Goal: Navigation & Orientation: Find specific page/section

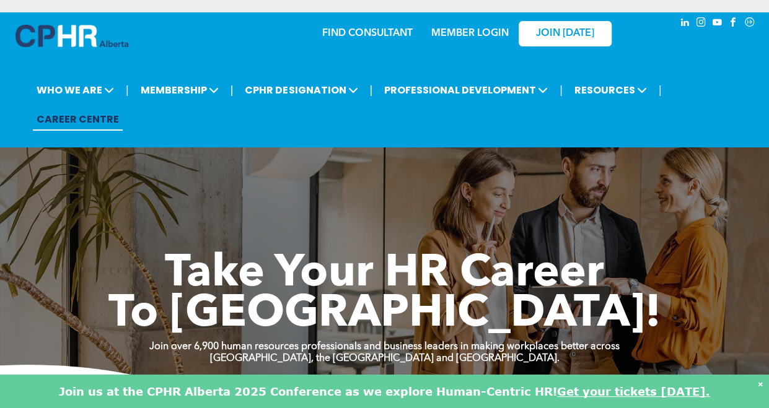
click at [382, 37] on link "FIND CONSULTANT" at bounding box center [367, 33] width 90 height 10
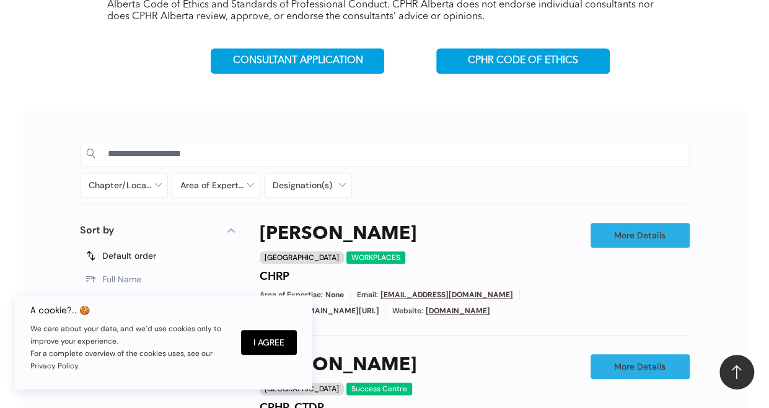
scroll to position [476, 0]
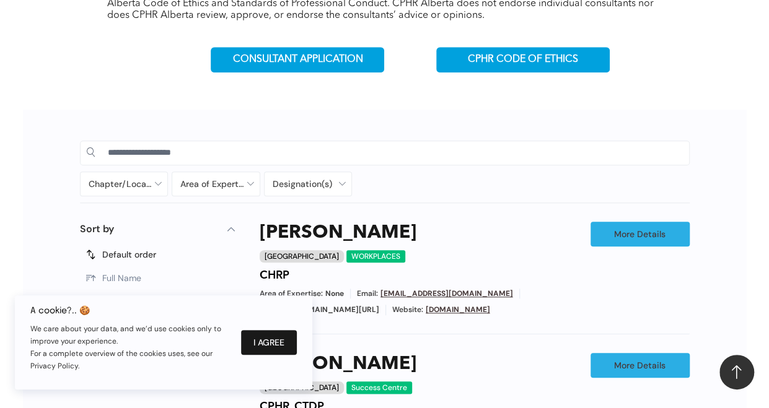
click at [271, 339] on button "I Agree" at bounding box center [269, 342] width 56 height 25
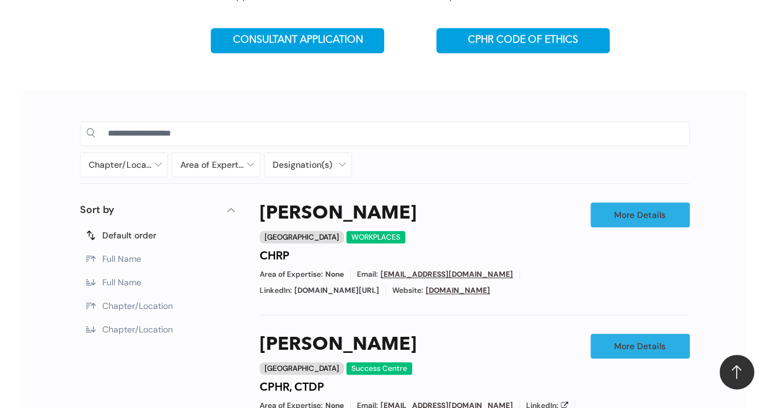
scroll to position [496, 0]
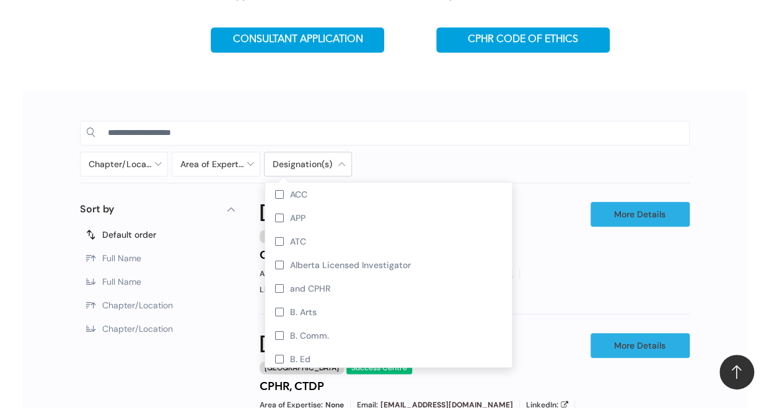
click at [311, 159] on div at bounding box center [307, 164] width 87 height 24
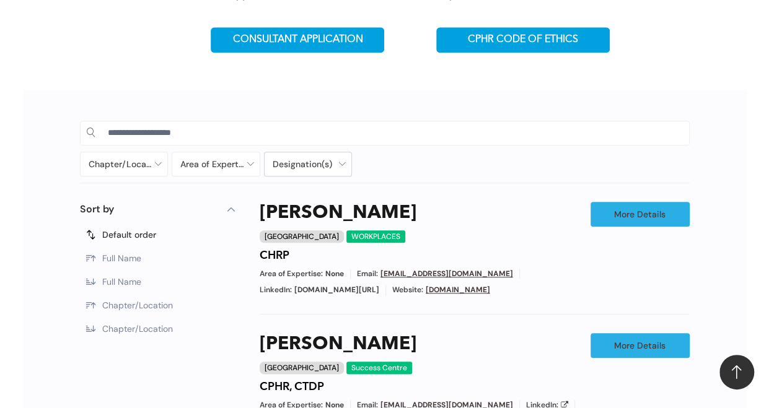
click at [311, 159] on div at bounding box center [307, 164] width 87 height 24
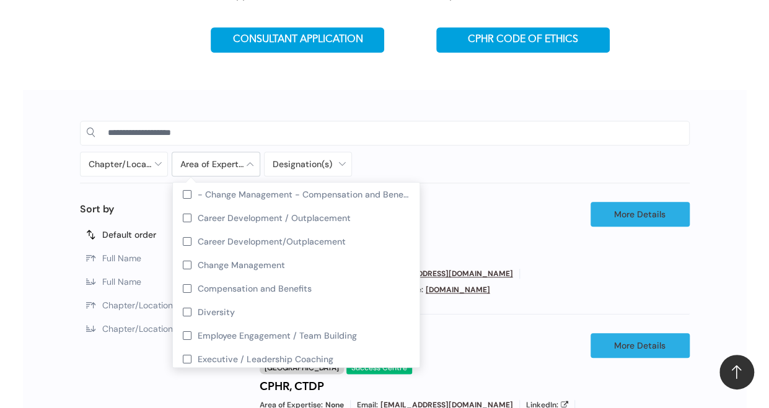
click at [228, 167] on div at bounding box center [215, 164] width 87 height 24
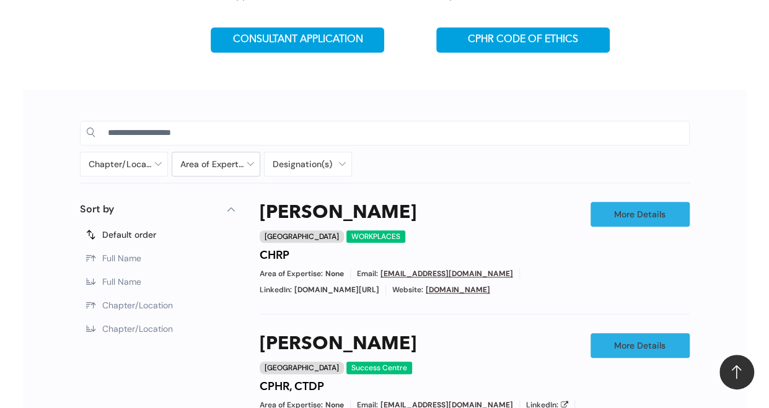
click at [228, 167] on div at bounding box center [215, 164] width 87 height 24
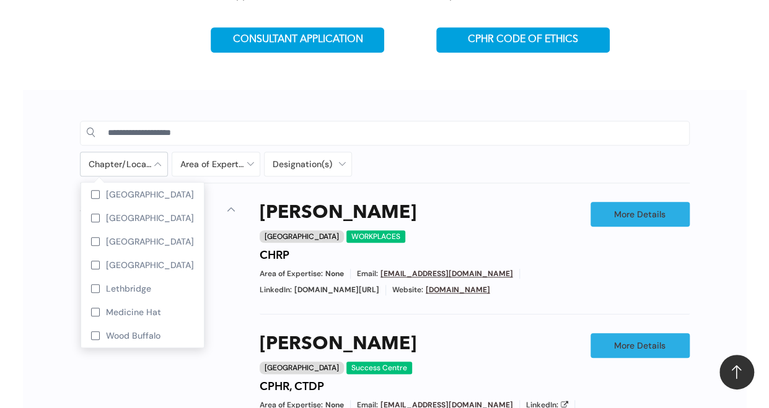
click at [144, 170] on div at bounding box center [124, 164] width 87 height 24
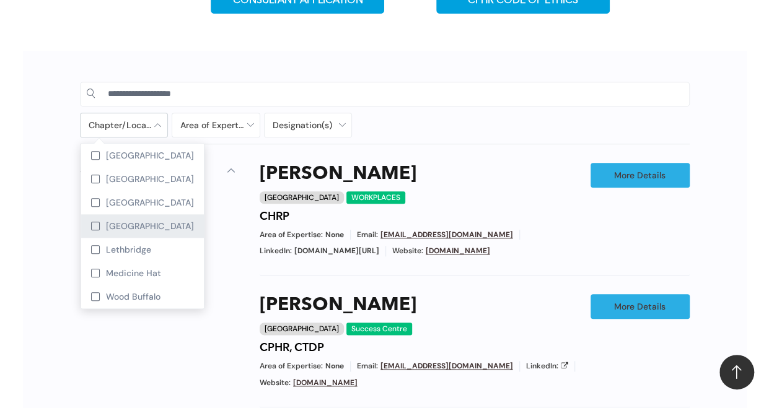
scroll to position [528, 0]
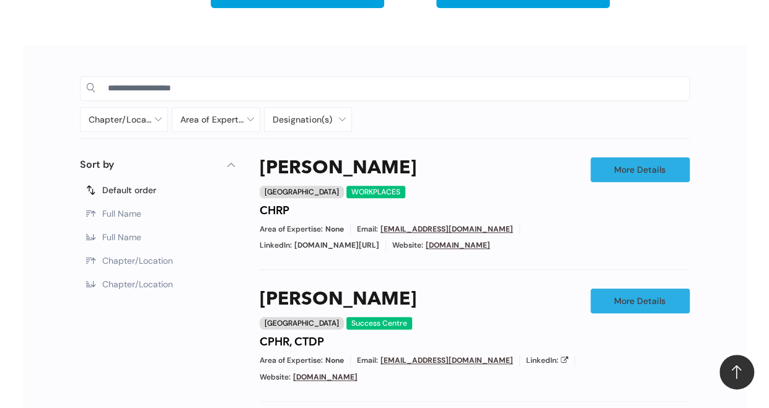
scroll to position [538, 0]
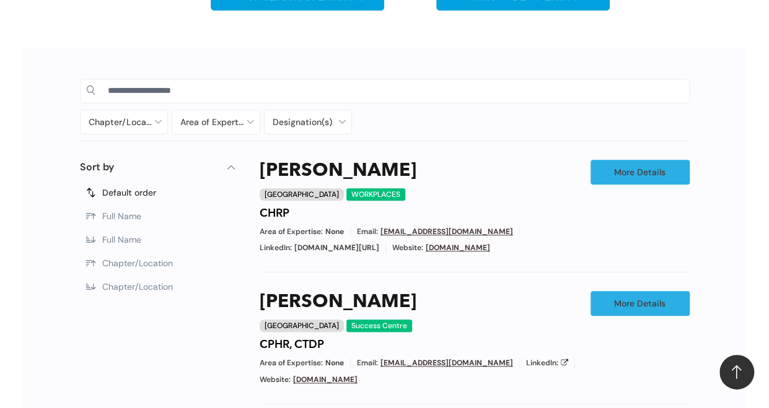
click at [147, 269] on span "Chapter/Location" at bounding box center [137, 263] width 71 height 11
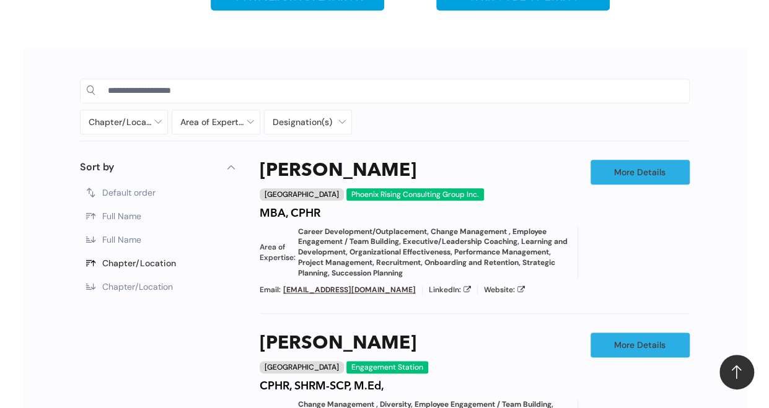
click at [149, 284] on span "Chapter/Location" at bounding box center [137, 286] width 71 height 11
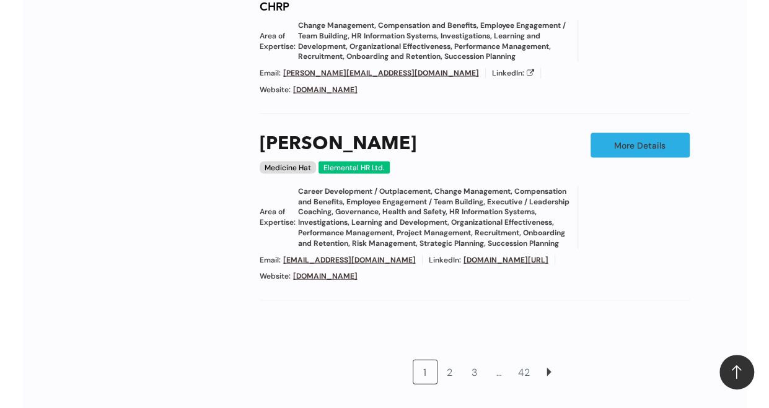
scroll to position [1253, 0]
click at [542, 360] on link at bounding box center [549, 372] width 24 height 24
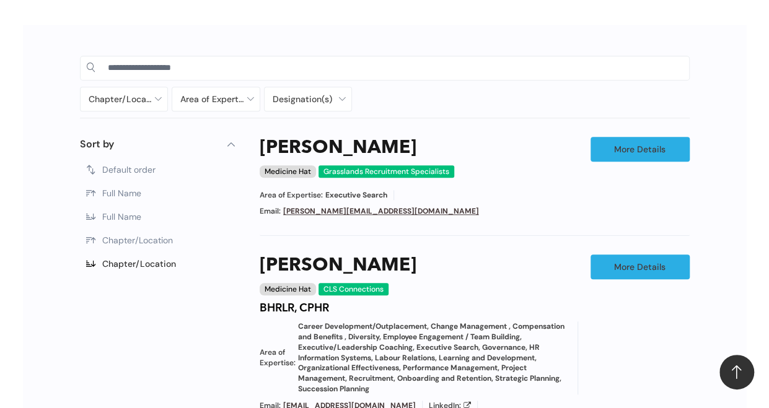
scroll to position [560, 0]
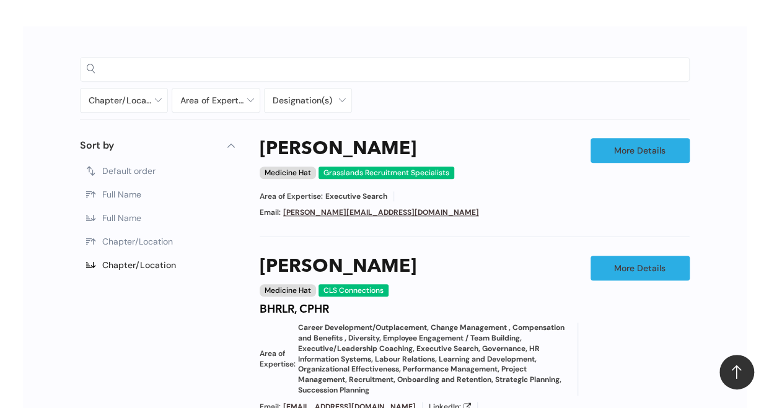
click at [299, 68] on input at bounding box center [395, 68] width 575 height 19
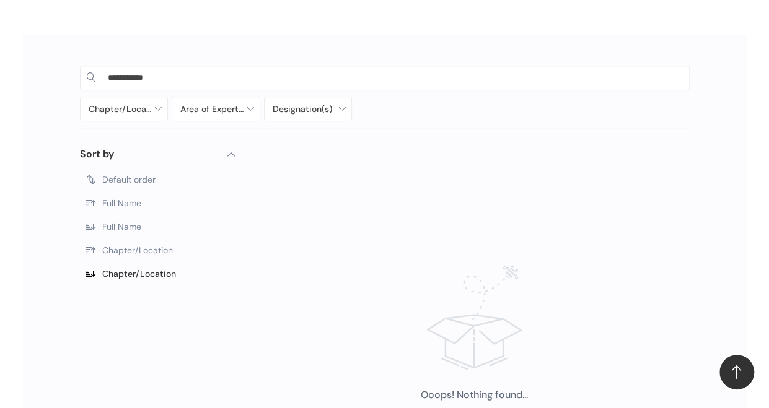
scroll to position [546, 0]
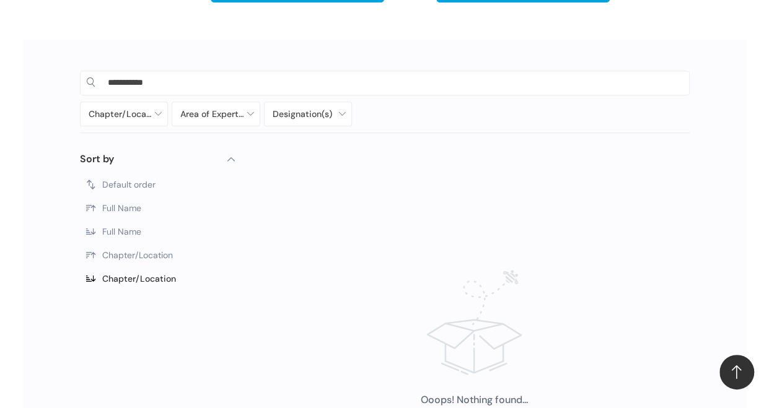
click at [147, 259] on span "Chapter/Location" at bounding box center [137, 255] width 71 height 11
click at [151, 251] on span "Chapter/Location" at bounding box center [139, 255] width 74 height 11
click at [230, 78] on input "**********" at bounding box center [395, 82] width 575 height 19
type input "*"
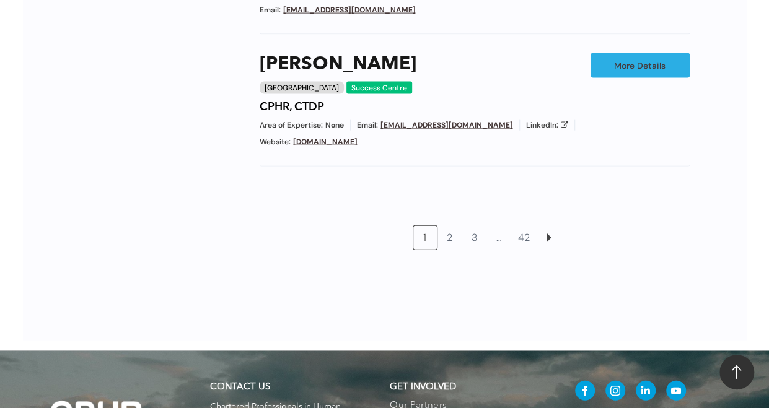
scroll to position [1356, 0]
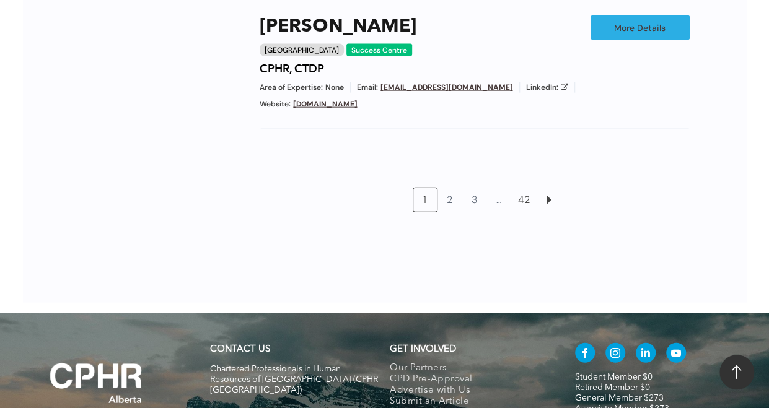
click at [528, 210] on link "42" at bounding box center [524, 200] width 24 height 24
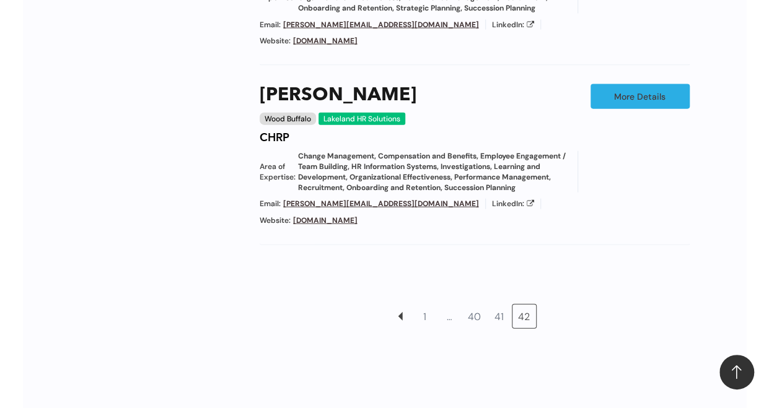
scroll to position [1348, 0]
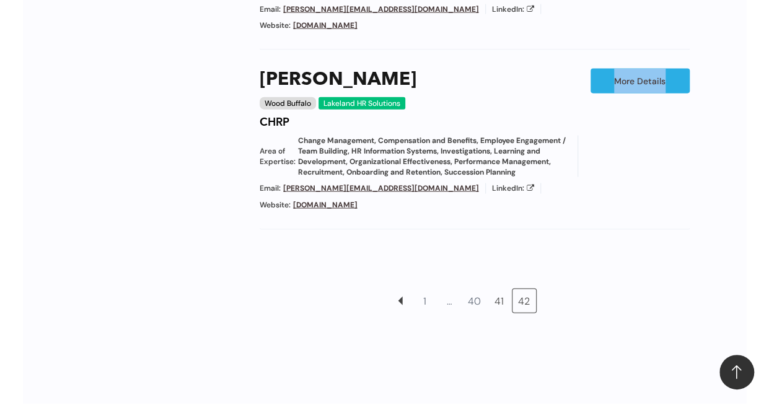
drag, startPoint x: 528, startPoint y: 210, endPoint x: 500, endPoint y: 272, distance: 67.7
click at [500, 289] on link "41" at bounding box center [499, 301] width 24 height 24
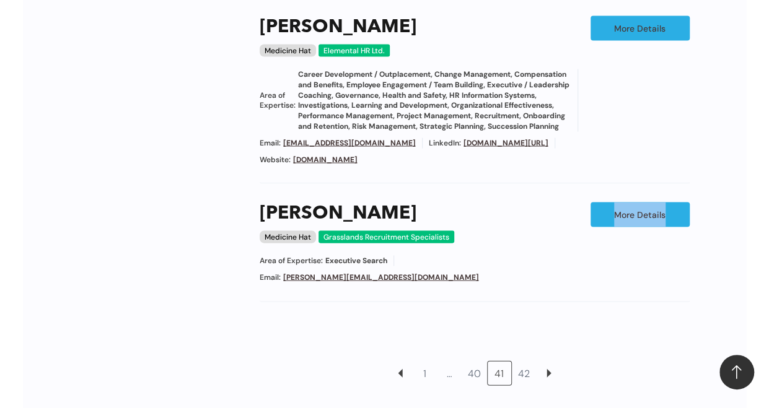
scroll to position [1198, 0]
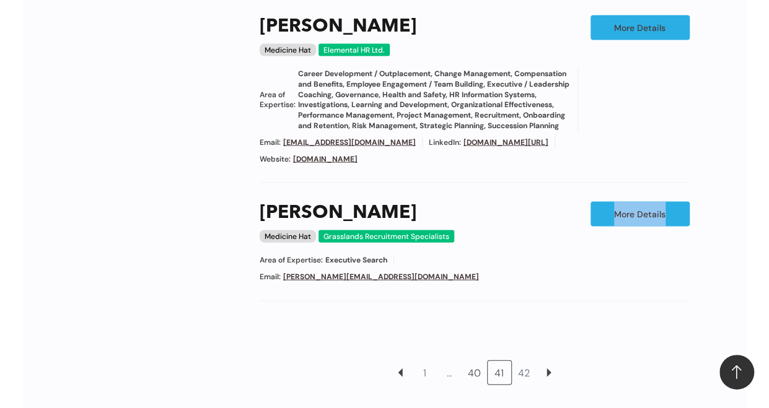
click at [472, 365] on link "40" at bounding box center [475, 373] width 24 height 24
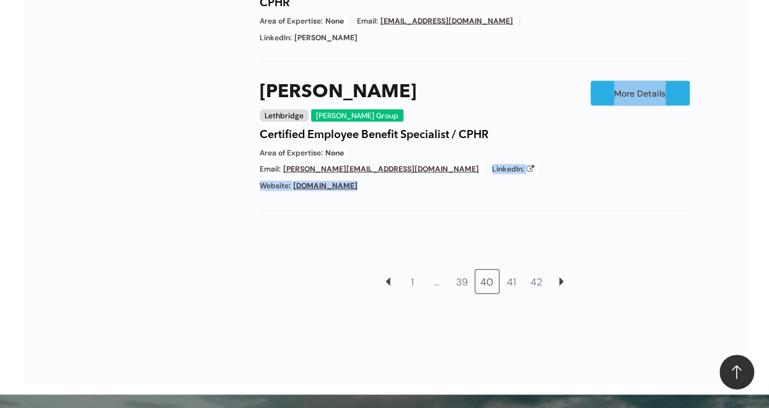
scroll to position [1266, 0]
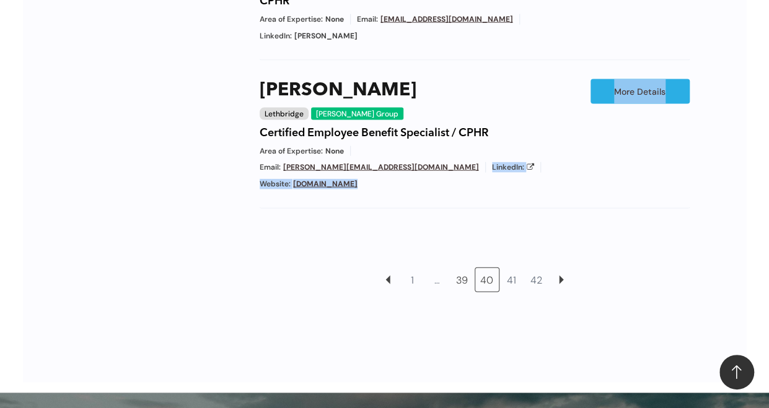
click at [466, 268] on link "39" at bounding box center [462, 280] width 24 height 24
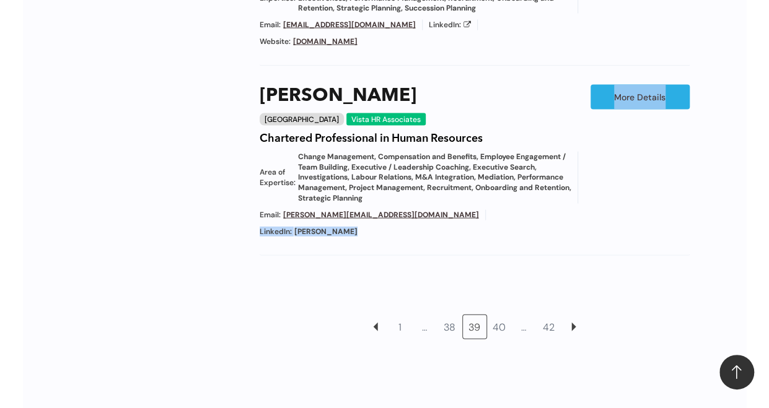
scroll to position [1315, 0]
click at [452, 315] on link "38" at bounding box center [450, 327] width 24 height 24
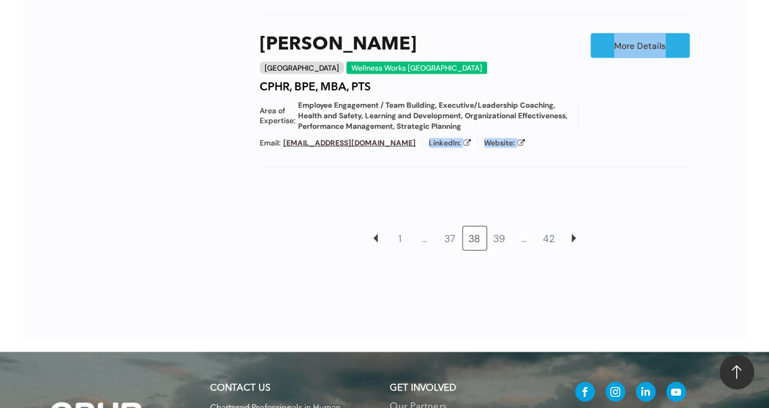
scroll to position [1339, 0]
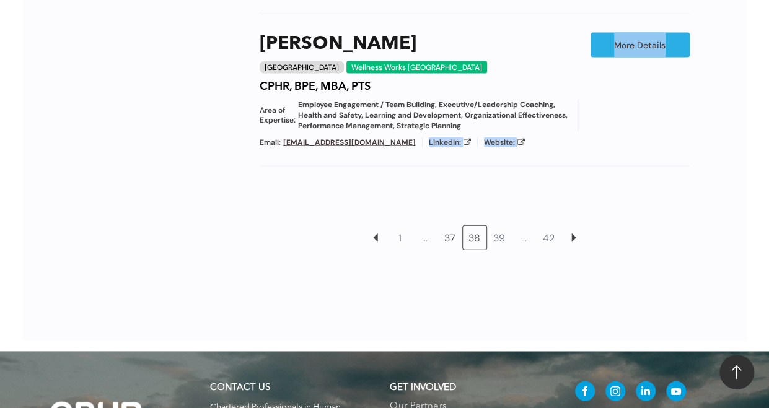
click at [452, 231] on link "37" at bounding box center [450, 238] width 24 height 24
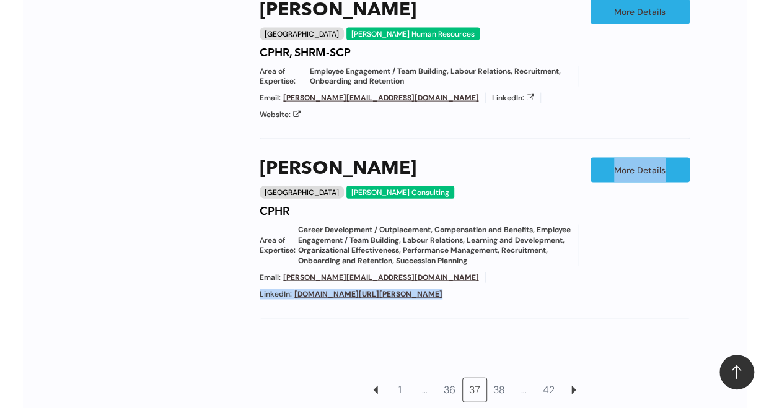
scroll to position [1248, 0]
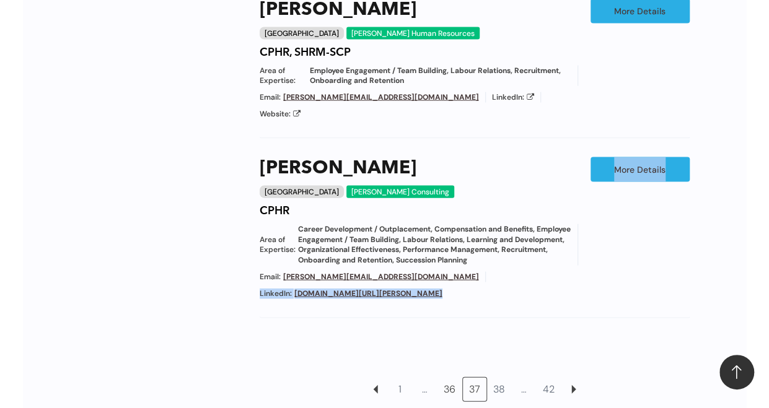
click at [452, 378] on link "36" at bounding box center [450, 390] width 24 height 24
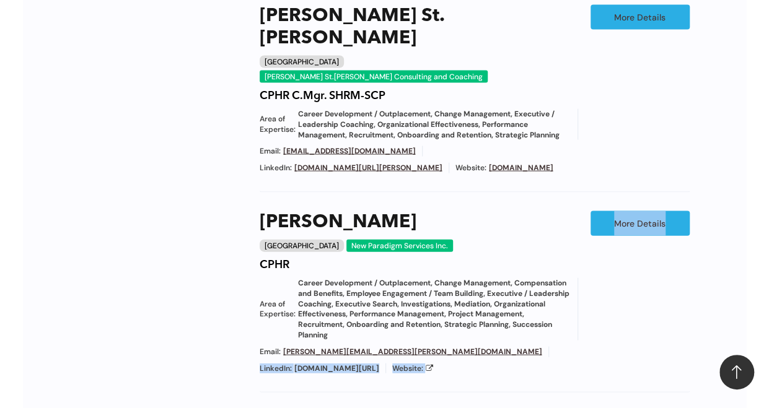
scroll to position [1341, 0]
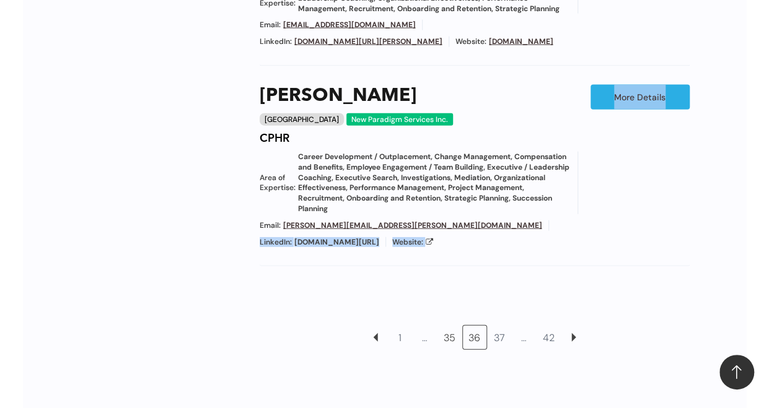
click at [451, 326] on link "35" at bounding box center [450, 338] width 24 height 24
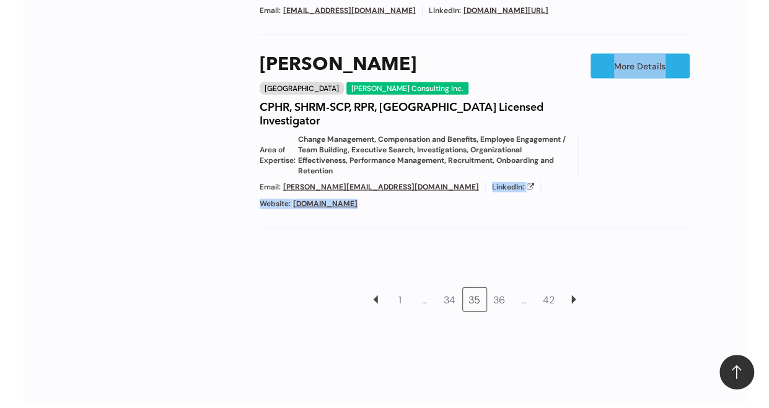
scroll to position [1448, 0]
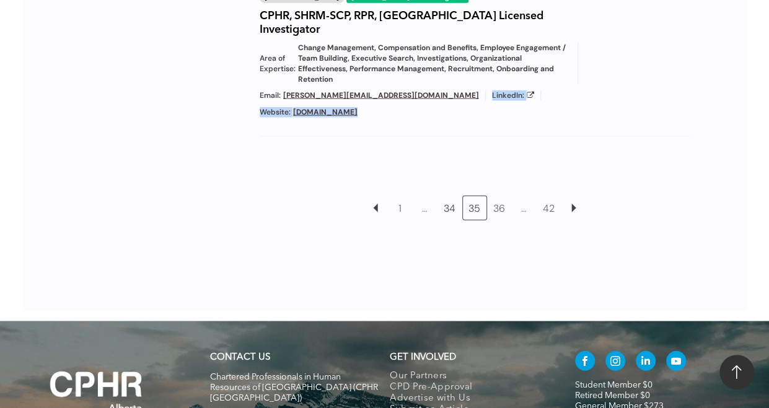
click at [450, 196] on link "34" at bounding box center [450, 208] width 24 height 24
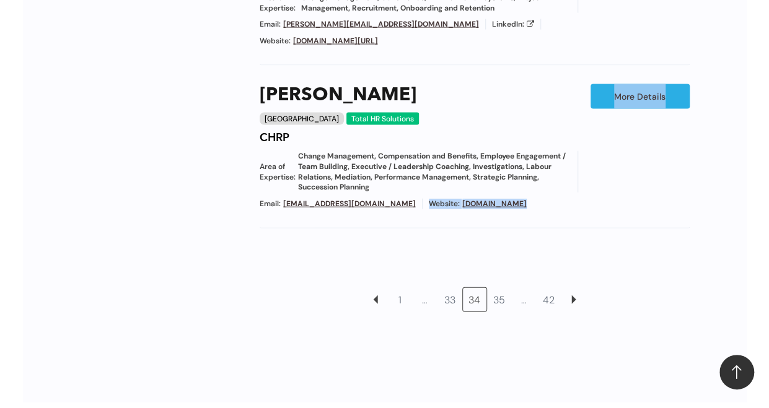
scroll to position [1291, 0]
click at [450, 287] on link "33" at bounding box center [450, 299] width 24 height 24
